Goal: Information Seeking & Learning: Learn about a topic

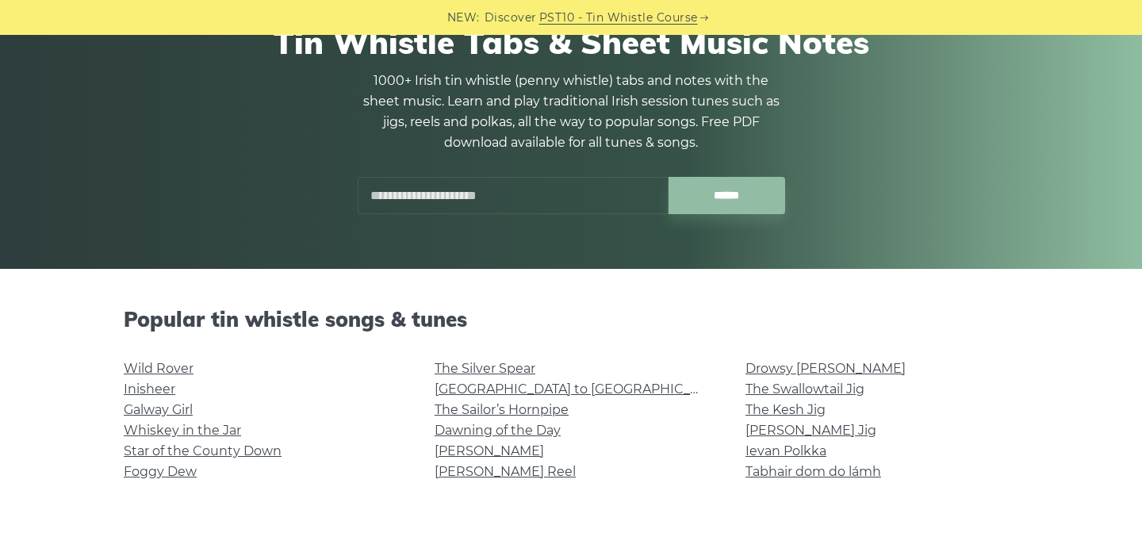
scroll to position [194, 0]
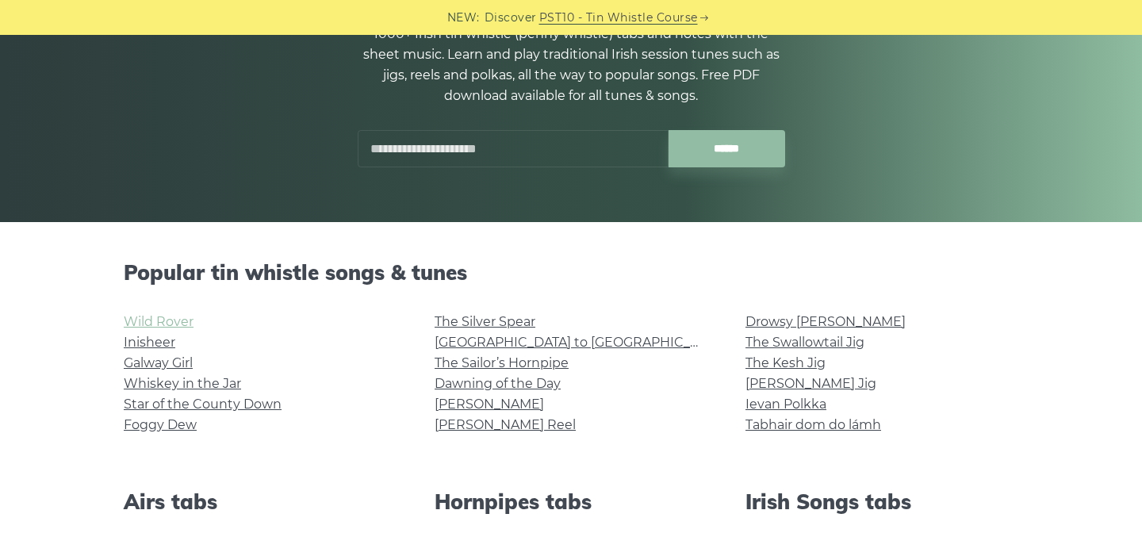
click at [143, 322] on link "Wild Rover" at bounding box center [159, 321] width 70 height 15
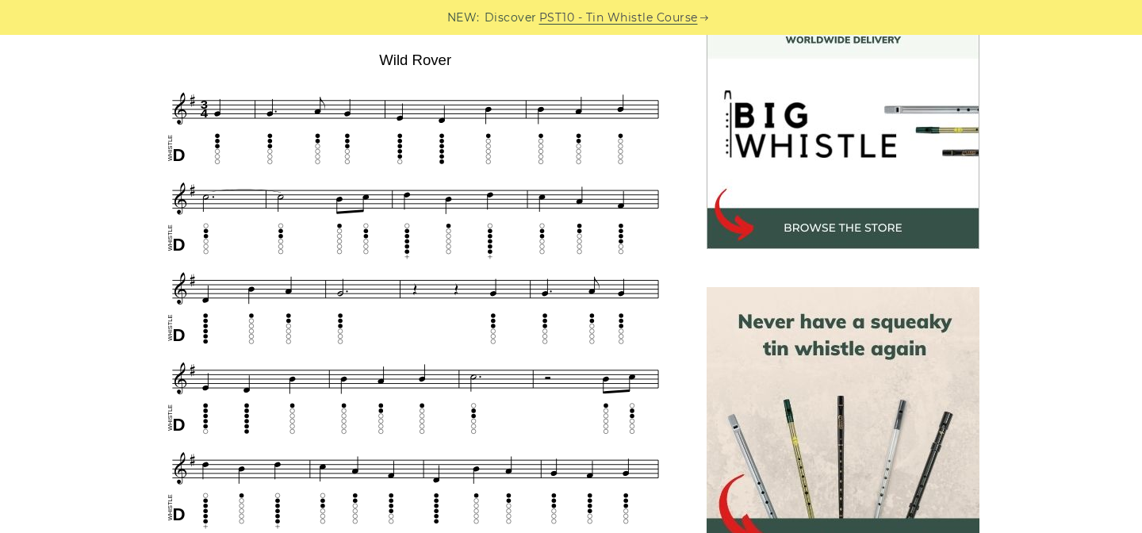
scroll to position [483, 0]
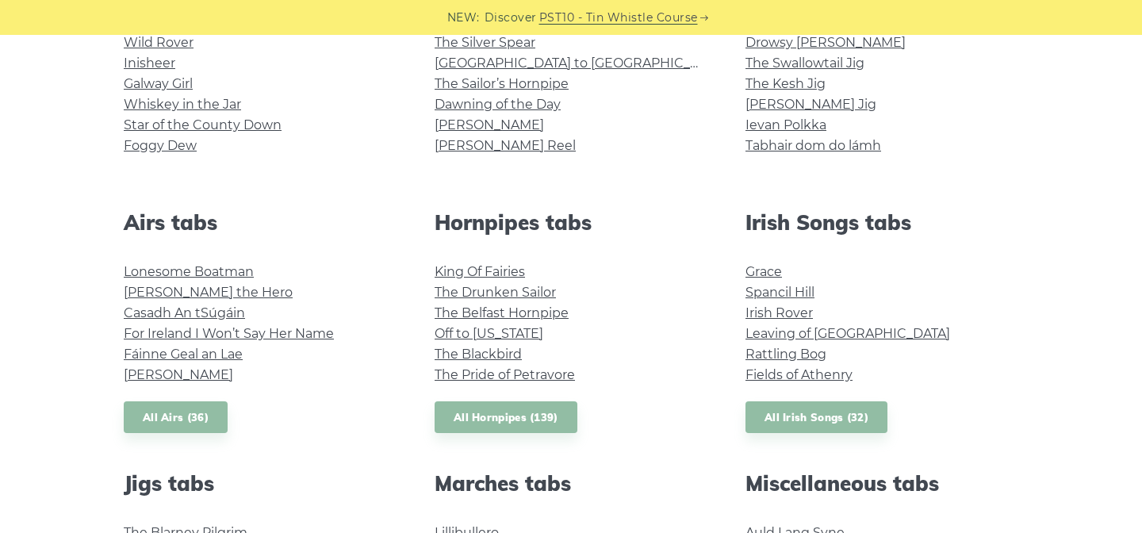
scroll to position [488, 0]
